Goal: Navigation & Orientation: Go to known website

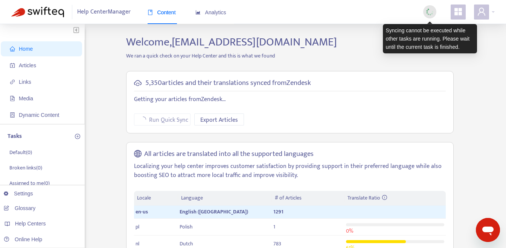
click at [430, 16] on img at bounding box center [429, 11] width 9 height 9
click at [430, 11] on img at bounding box center [429, 11] width 9 height 9
